Goal: Information Seeking & Learning: Learn about a topic

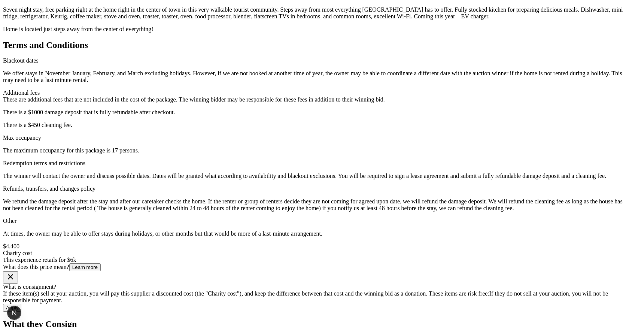
scroll to position [212, 0]
click at [74, 185] on div "Back to ABC Food Miami, Florida The Lovely Lorelei 17 guests • 7 nights • 6 bed…" at bounding box center [314, 251] width 623 height 837
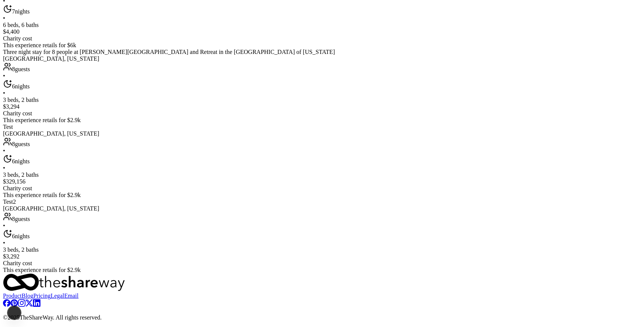
scroll to position [1179, 0]
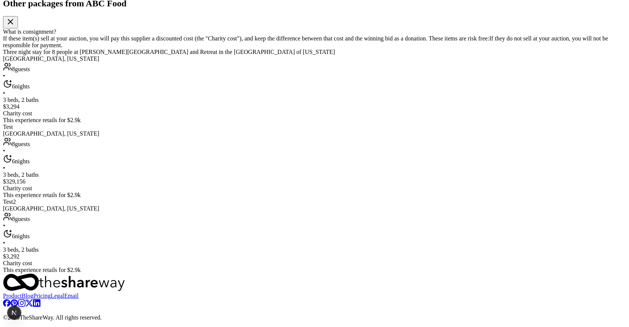
scroll to position [1240, 0]
